Goal: Download file/media

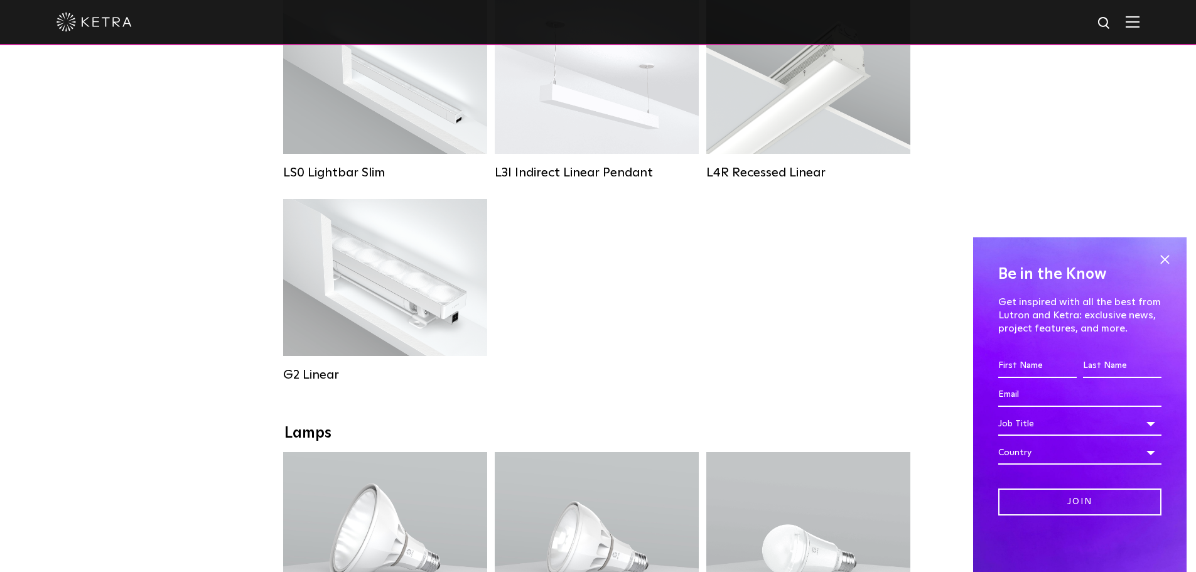
scroll to position [754, 0]
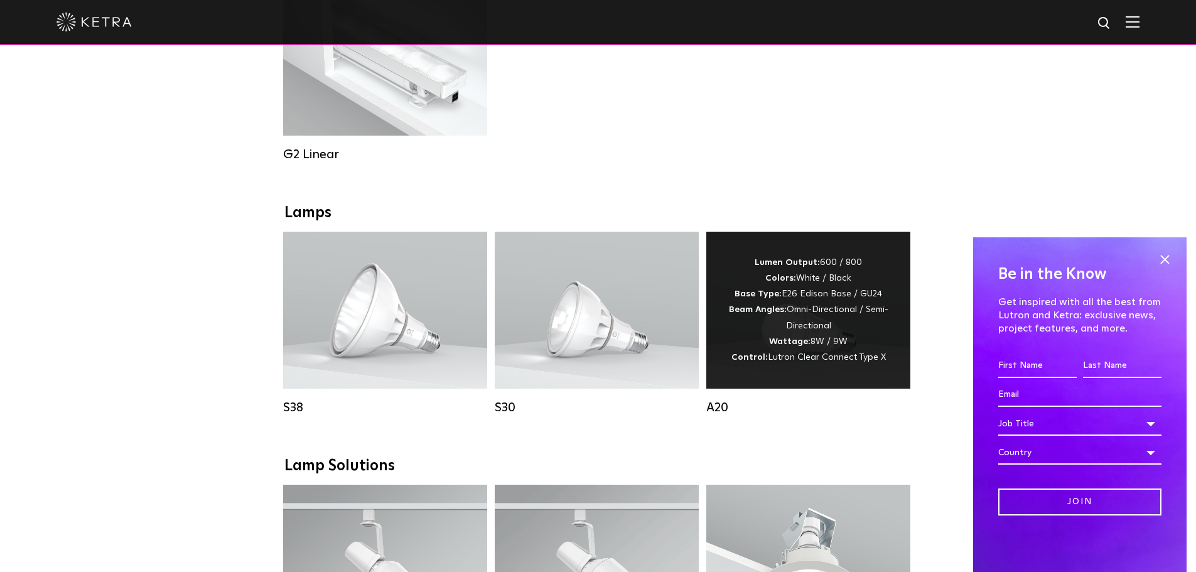
click at [832, 274] on div "Lumen Output: 600 / 800 Colors: White / Black Base Type: E26 Edison Base / GU24…" at bounding box center [808, 310] width 166 height 111
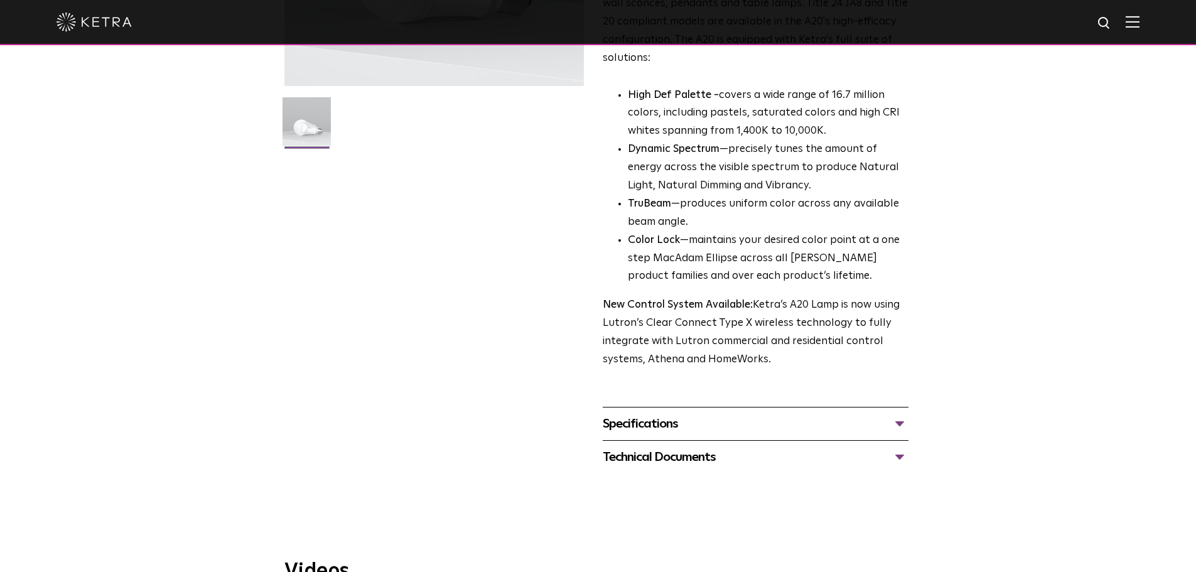
scroll to position [377, 0]
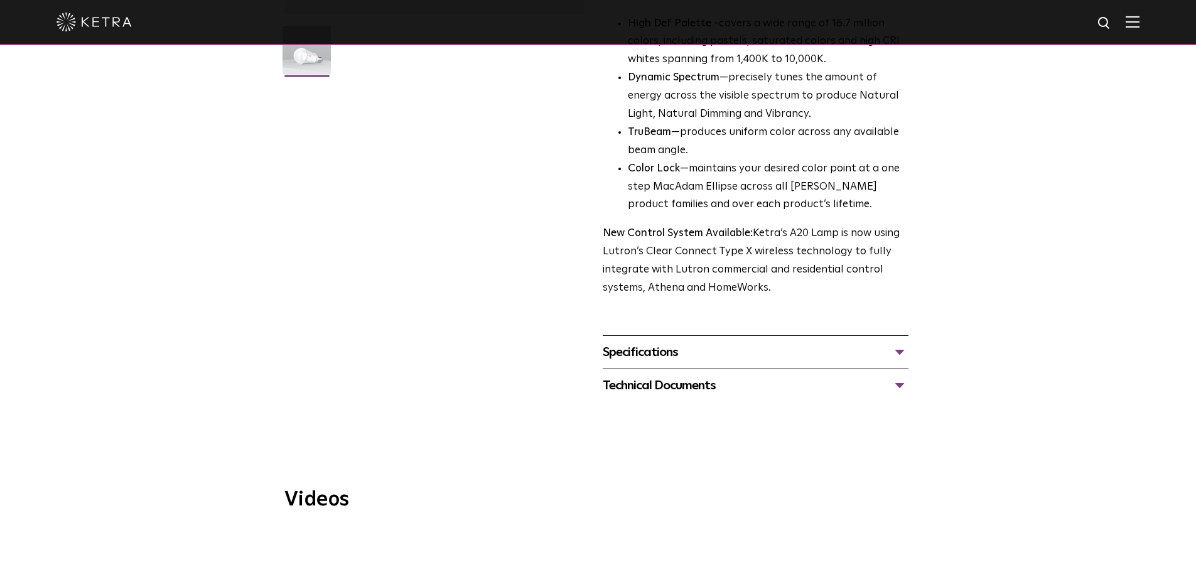
click at [705, 342] on div "Specifications" at bounding box center [756, 352] width 306 height 20
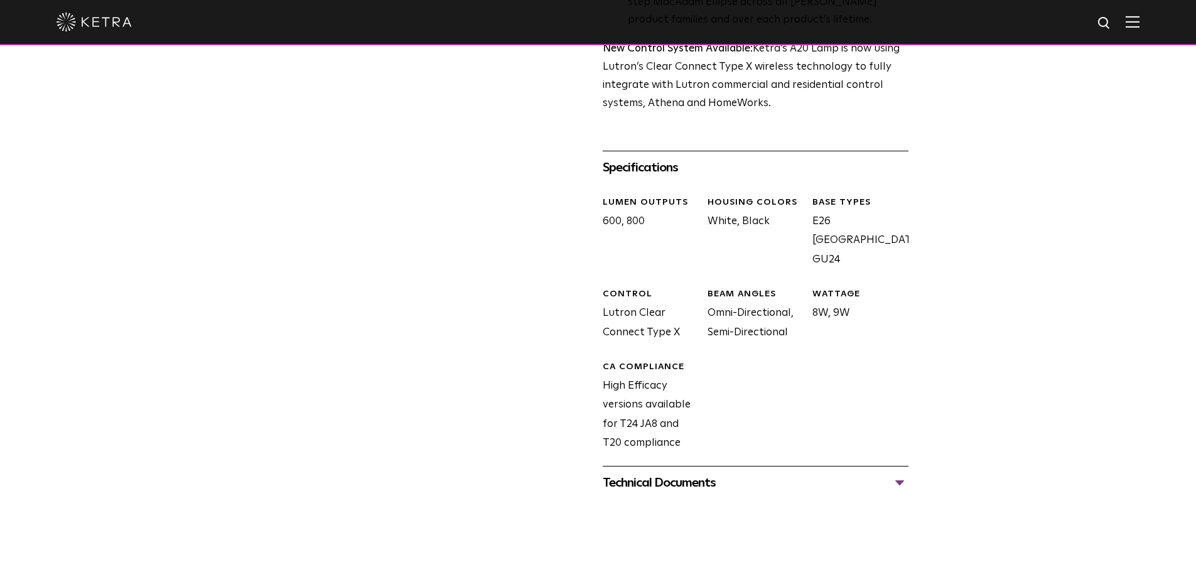
scroll to position [565, 0]
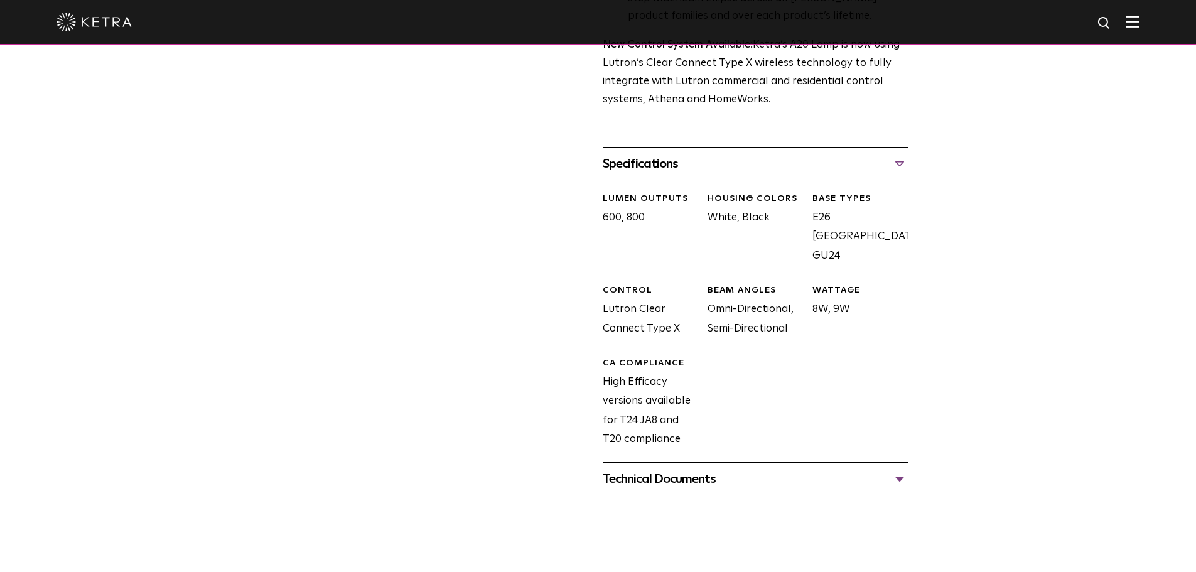
click at [663, 473] on div "Technical Documents A20 Specification Sheet A20 Installation Guide A20 CAD Draw…" at bounding box center [756, 478] width 306 height 33
click at [663, 469] on div "Technical Documents" at bounding box center [756, 479] width 306 height 20
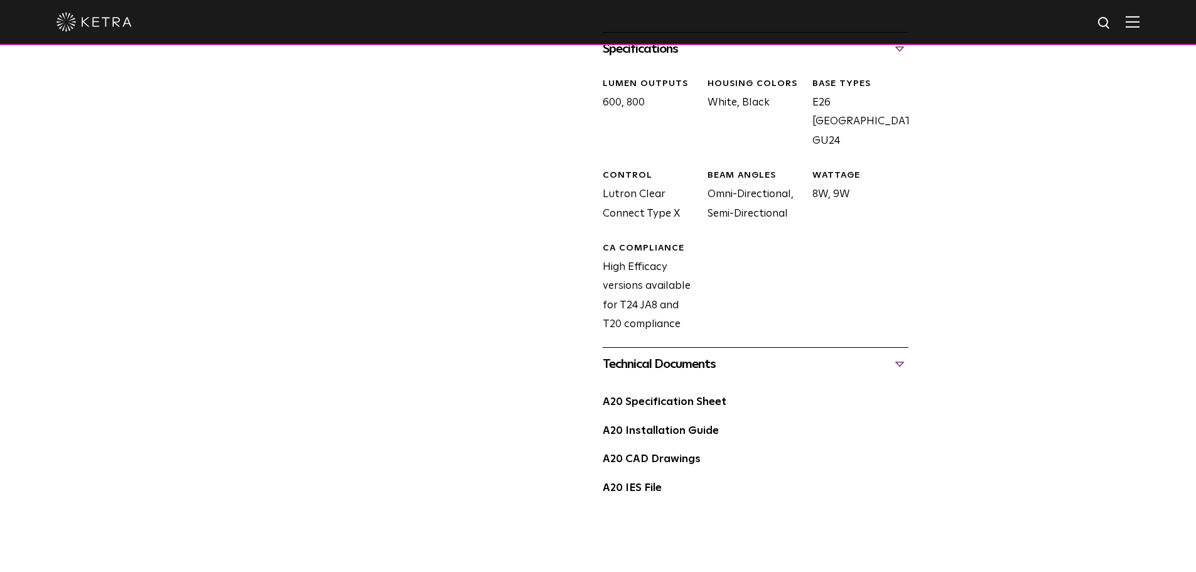
scroll to position [691, 0]
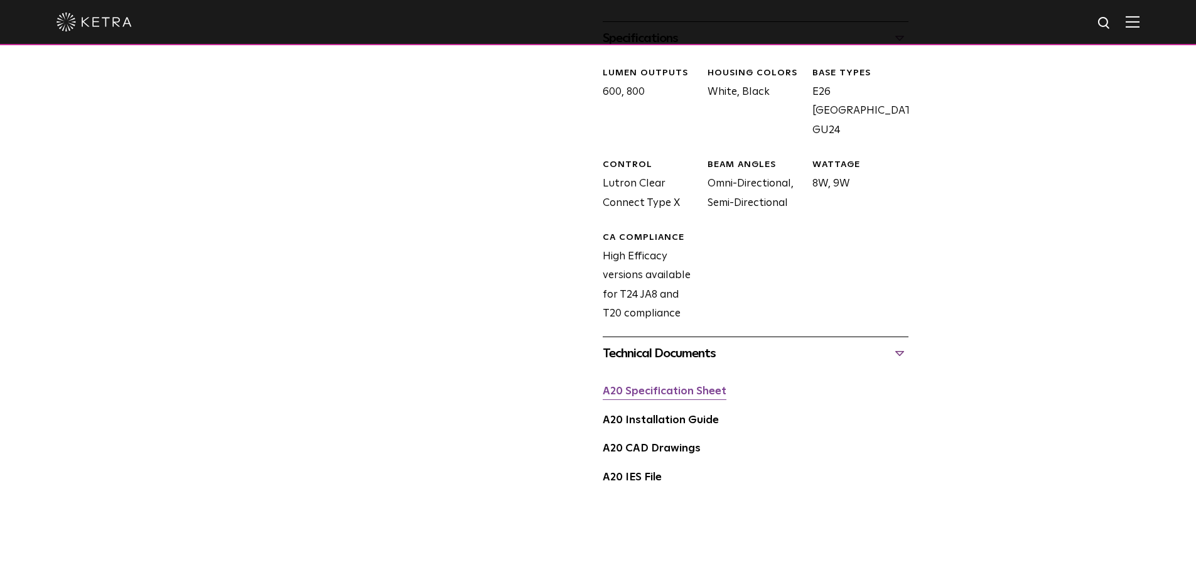
click at [671, 386] on link "A20 Specification Sheet" at bounding box center [665, 391] width 124 height 11
